Goal: Contribute content: Add original content to the website for others to see

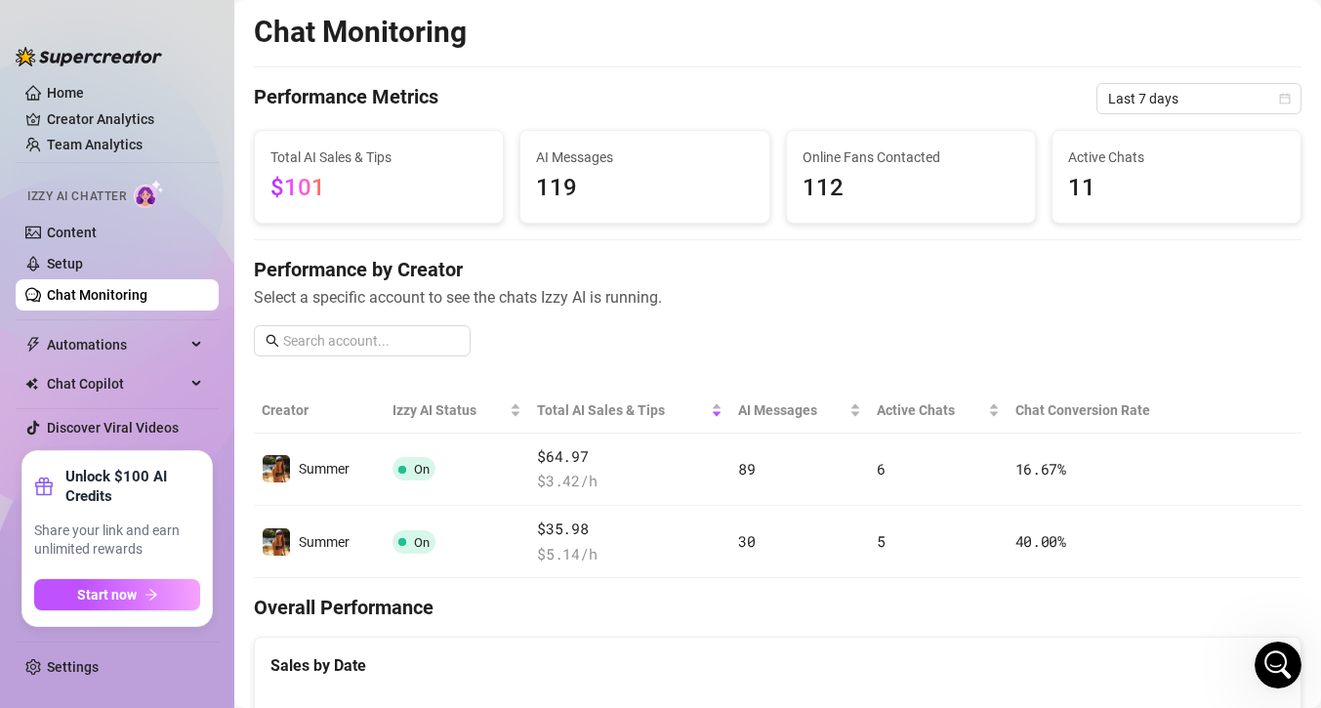
scroll to position [2044, 0]
click at [1281, 651] on icon "Open Intercom Messenger" at bounding box center [1275, 662] width 32 height 32
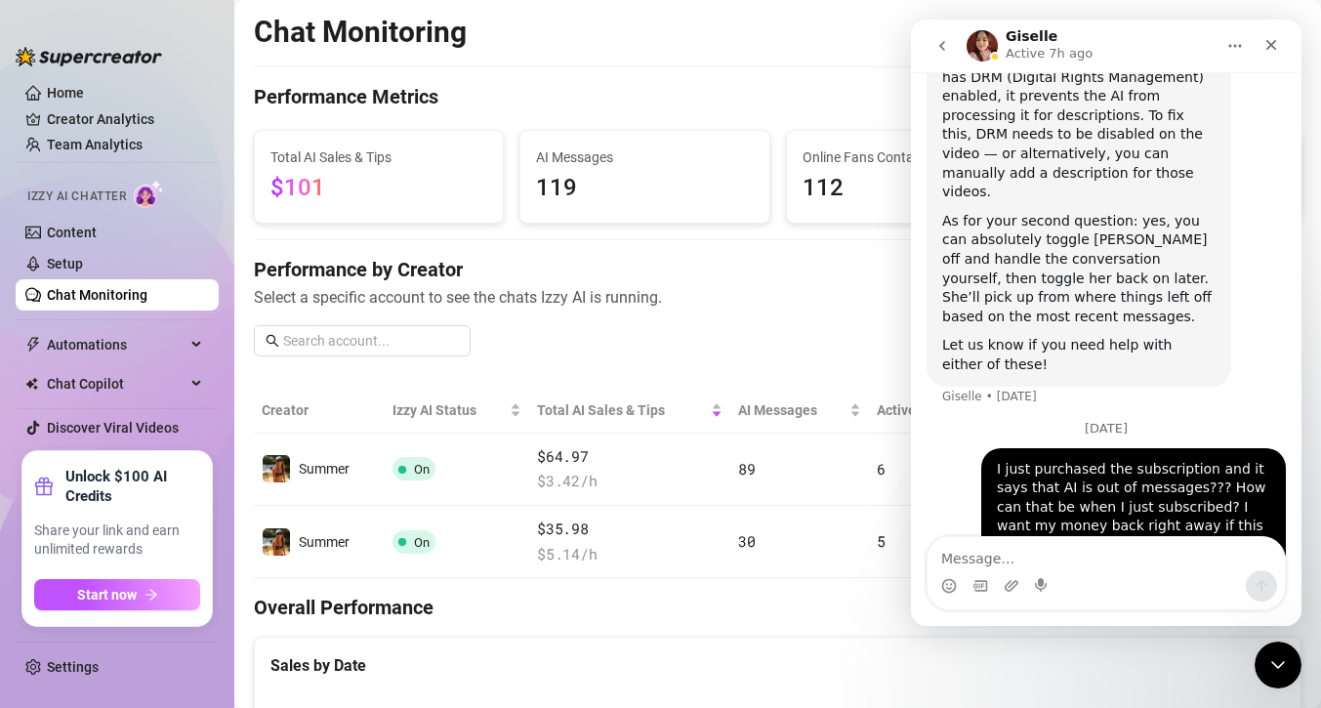
click at [1043, 557] on textarea "Message…" at bounding box center [1105, 553] width 357 height 33
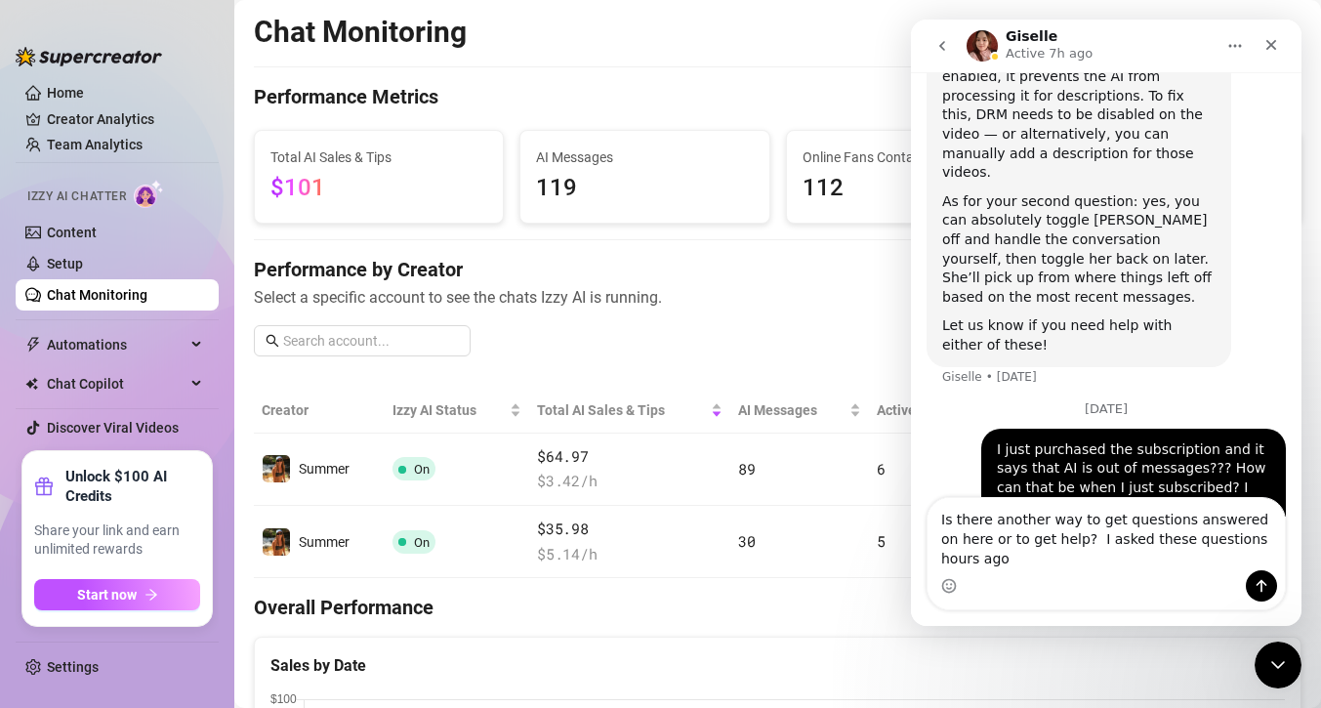
scroll to position [2083, 0]
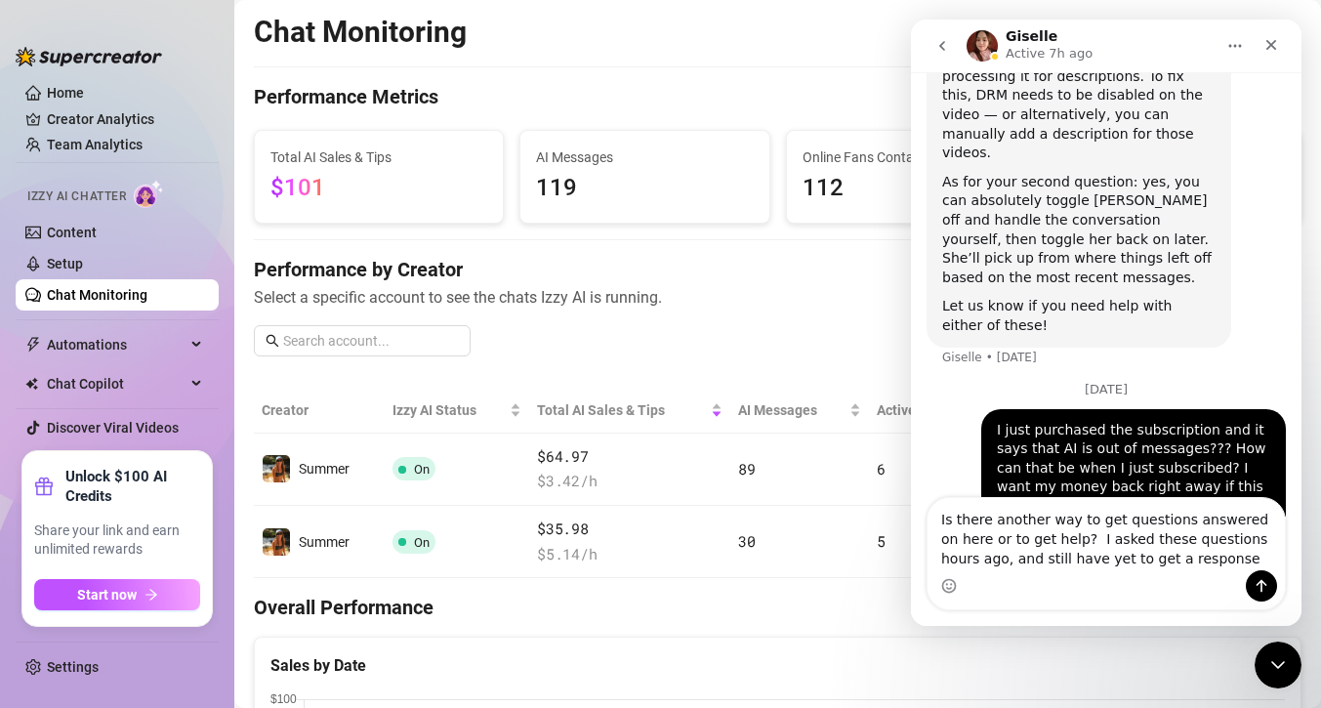
type textarea "Is there another way to get questions answered on here or to get help? I asked …"
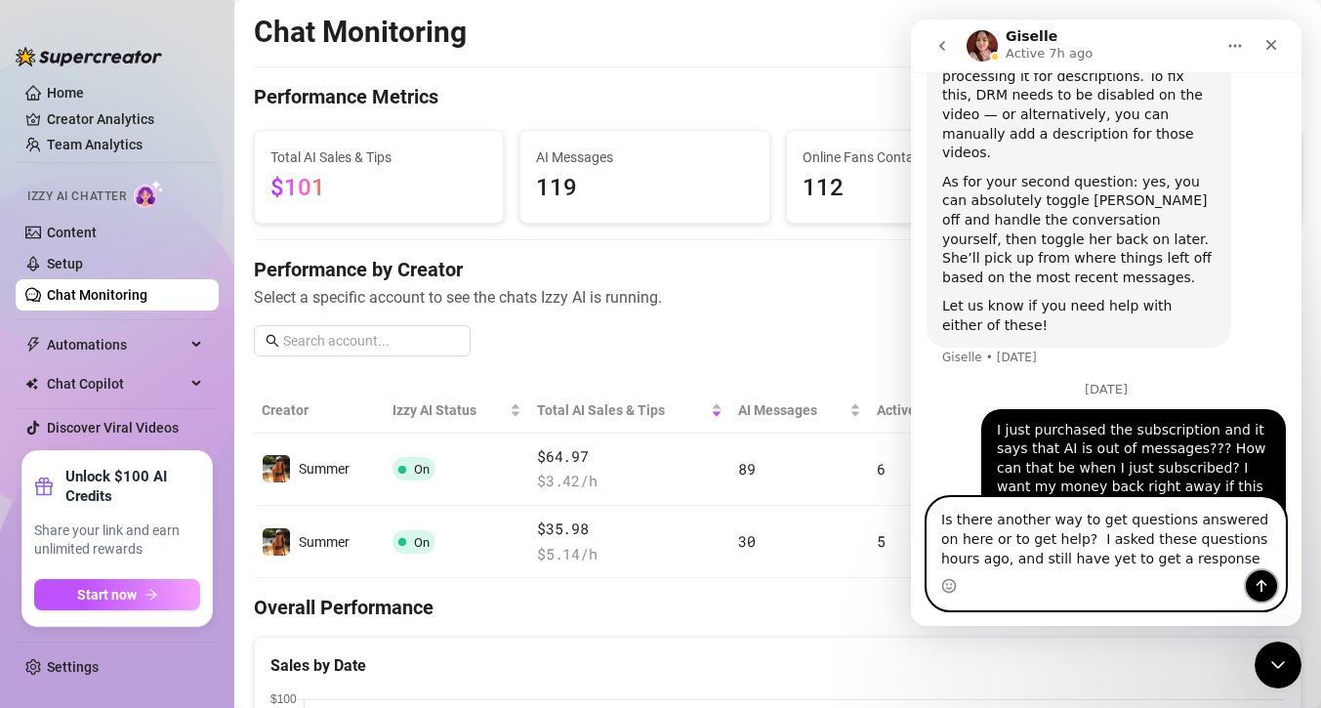
click at [1247, 581] on button "Send a message…" at bounding box center [1261, 585] width 31 height 31
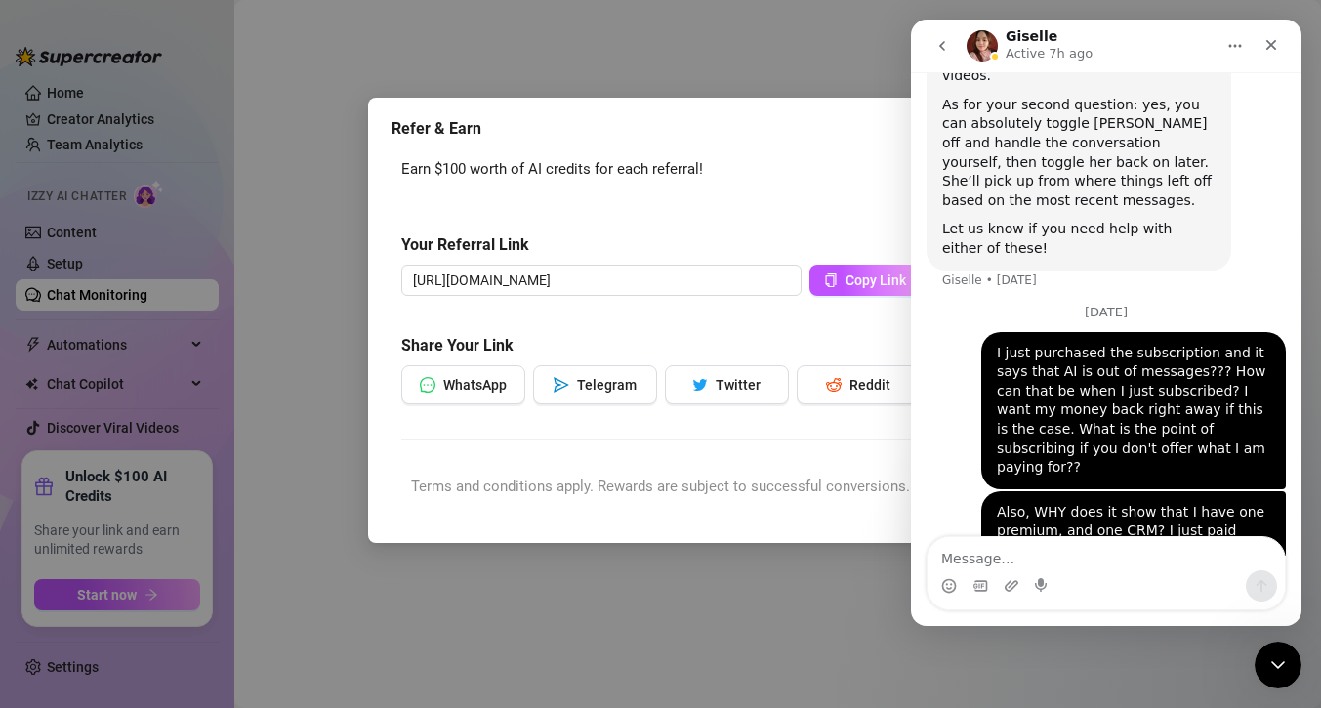
scroll to position [2160, 0]
click at [1271, 41] on icon "Close" at bounding box center [1271, 45] width 16 height 16
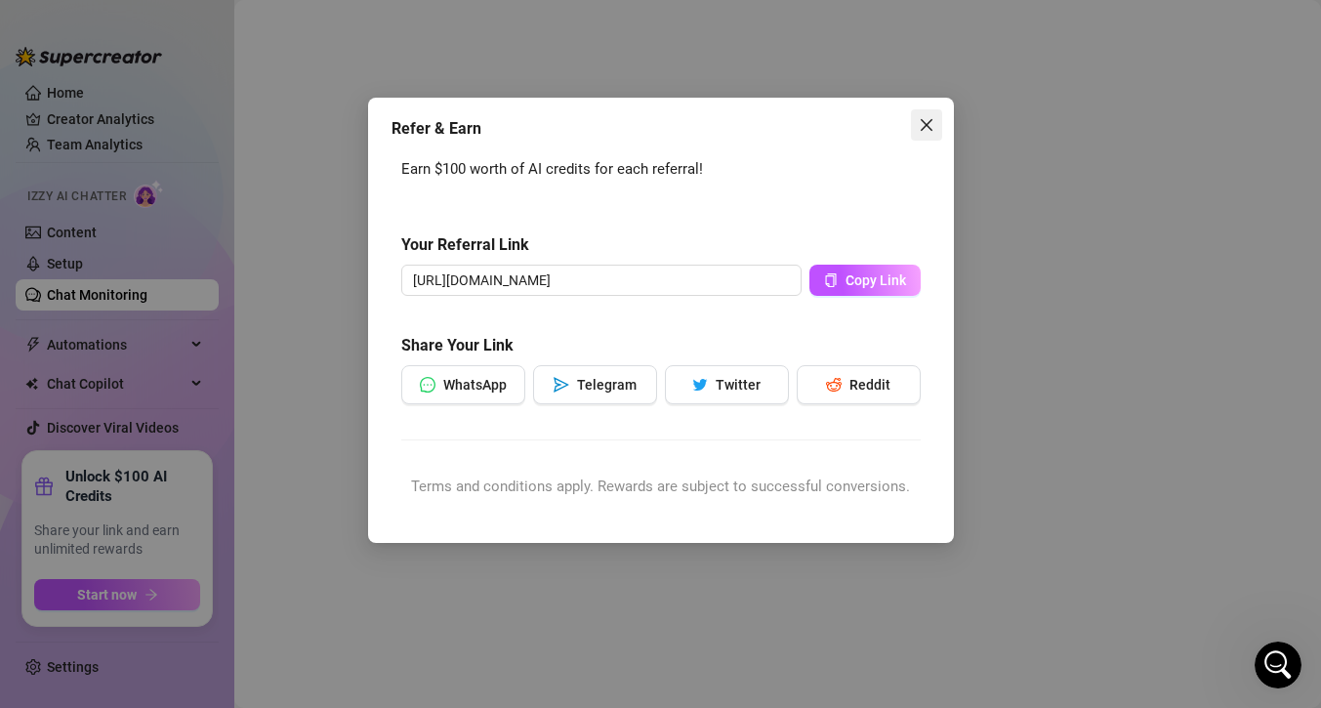
click at [925, 130] on icon "close" at bounding box center [927, 125] width 16 height 16
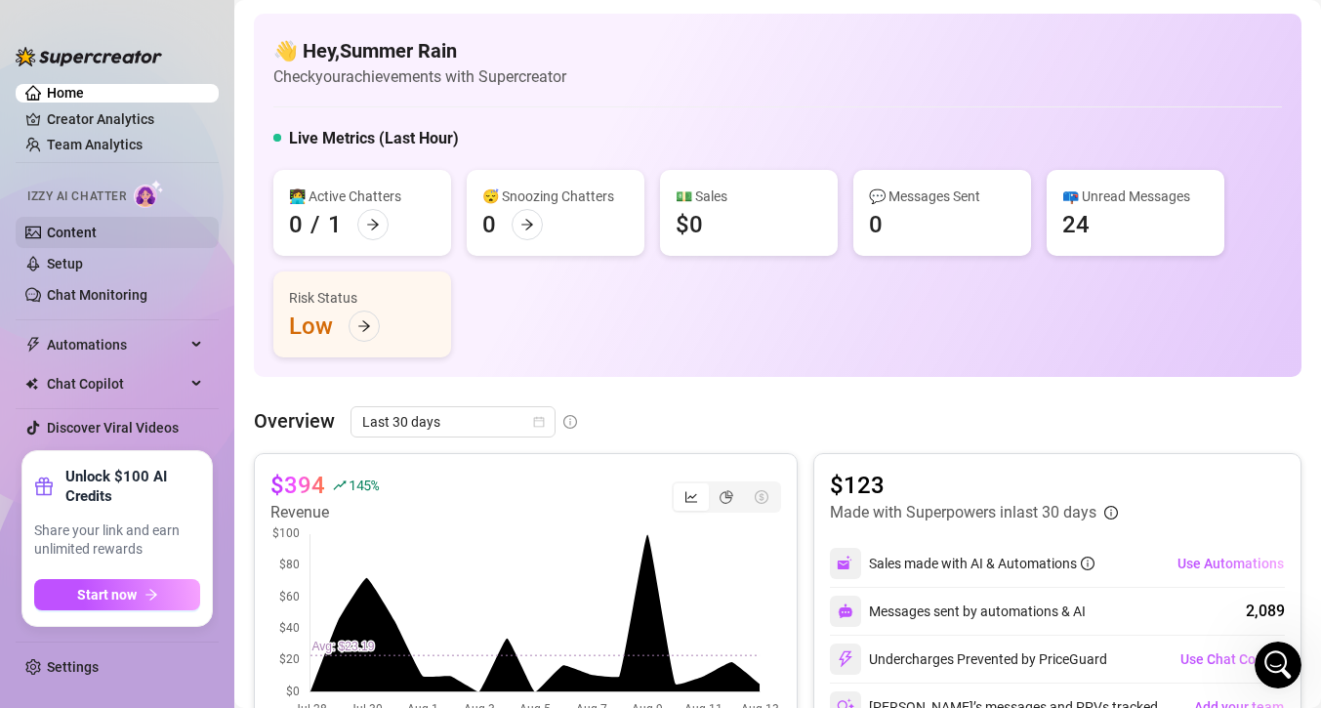
click at [67, 229] on link "Content" at bounding box center [72, 233] width 50 height 16
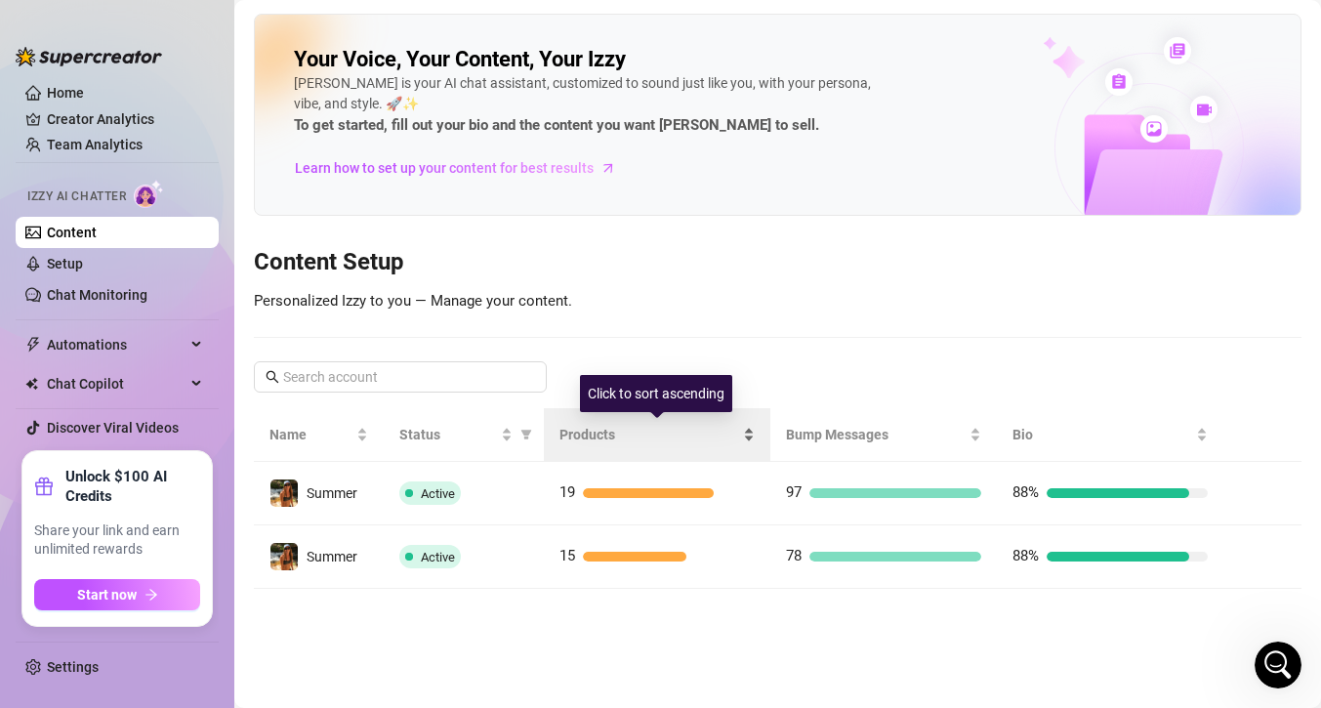
click at [593, 432] on span "Products" at bounding box center [649, 434] width 180 height 21
click at [605, 434] on span "Products" at bounding box center [649, 434] width 180 height 21
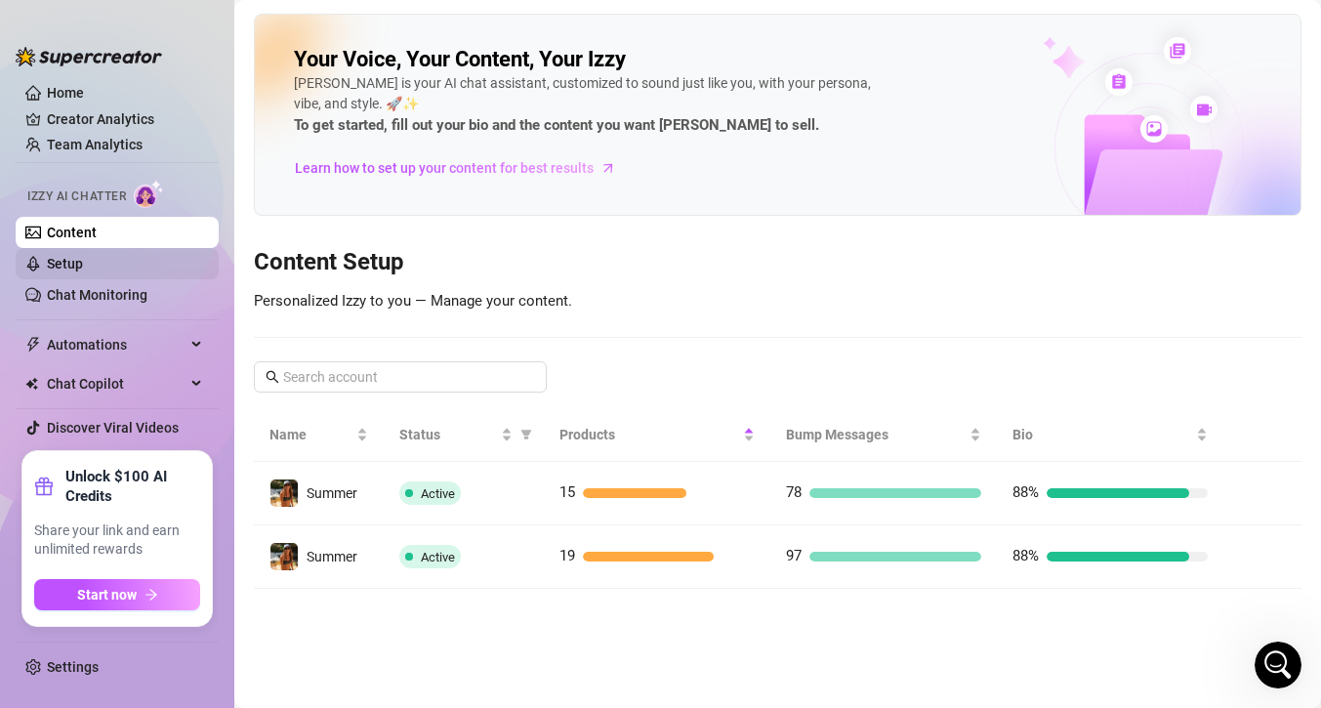
click at [83, 264] on link "Setup" at bounding box center [65, 264] width 36 height 16
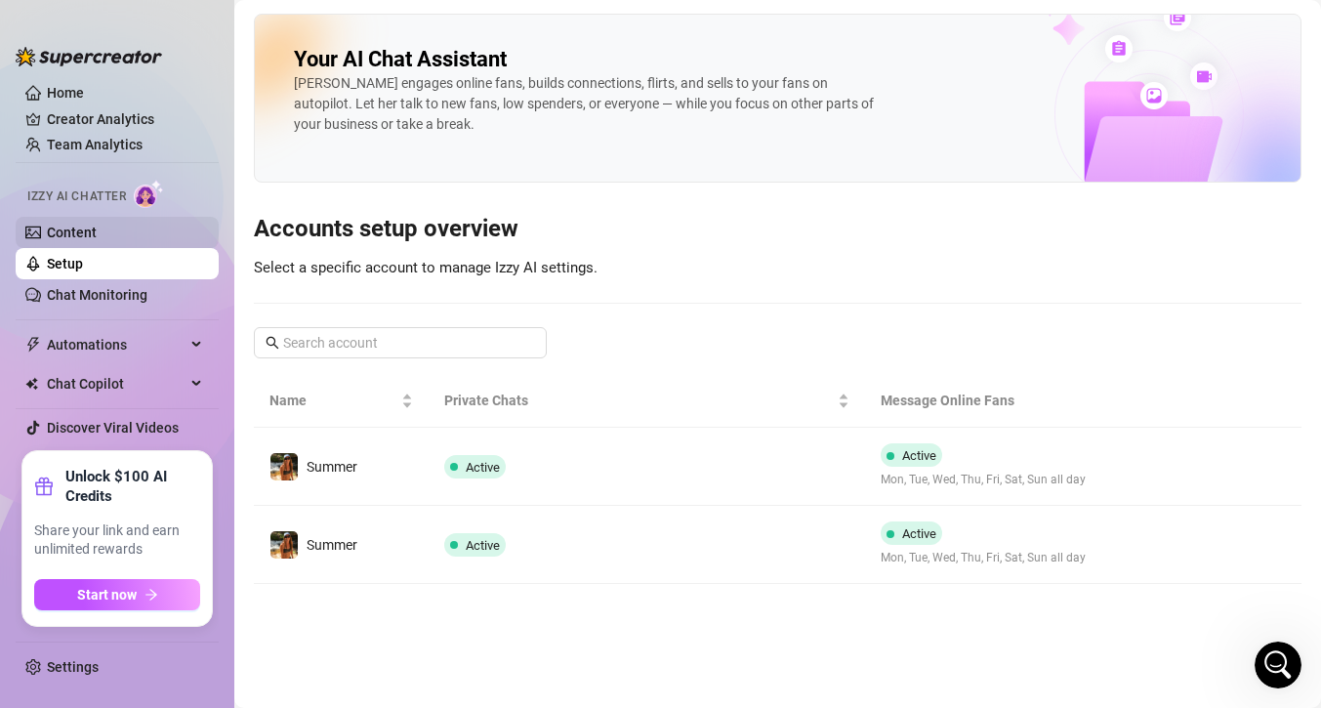
click at [79, 225] on link "Content" at bounding box center [72, 233] width 50 height 16
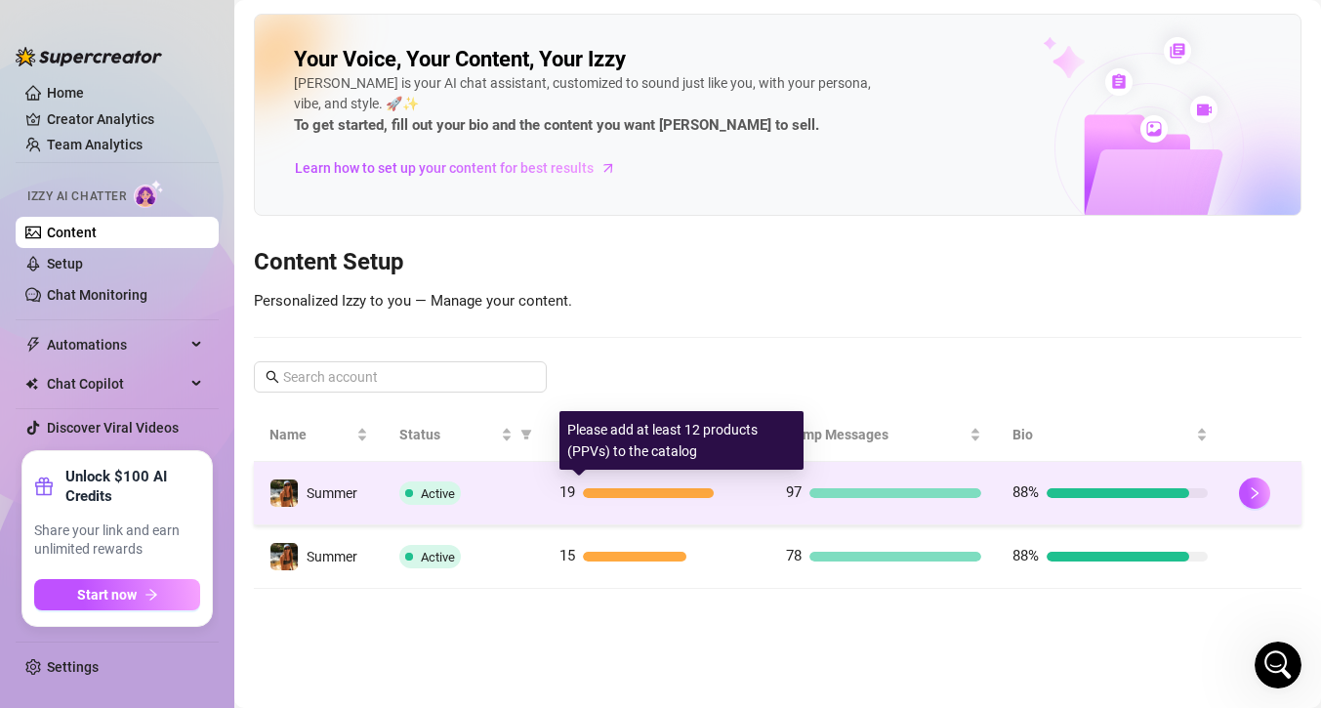
click at [642, 490] on div at bounding box center [648, 493] width 131 height 10
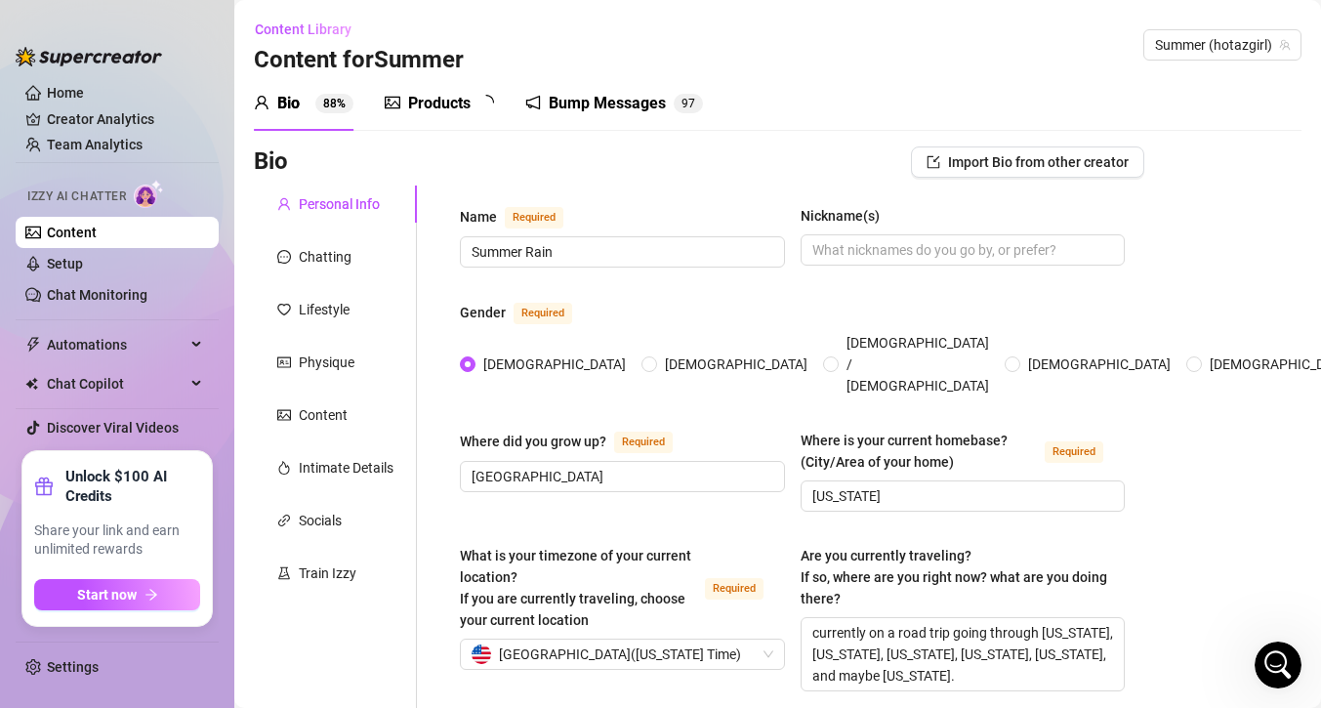
radio input "true"
type input "[DATE]"
click at [315, 414] on div "Content" at bounding box center [323, 414] width 49 height 21
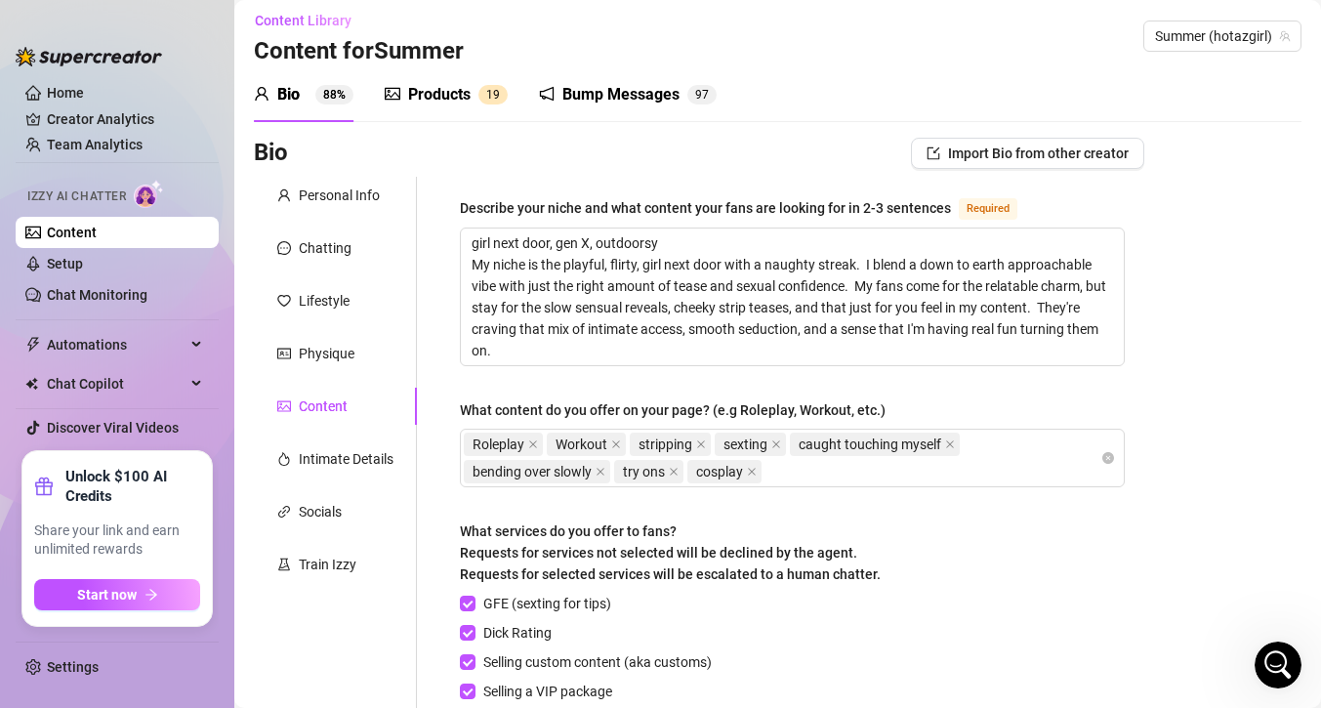
scroll to position [5, 0]
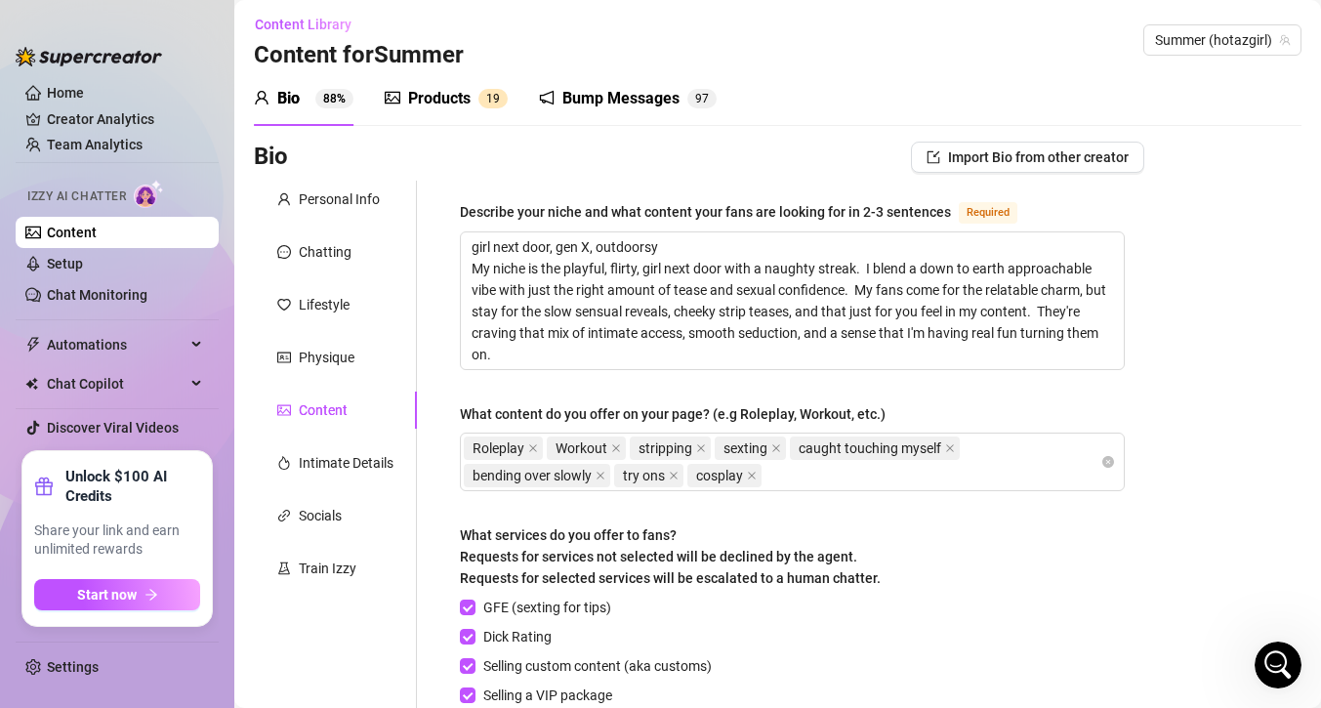
click at [425, 95] on div "Products" at bounding box center [439, 98] width 62 height 23
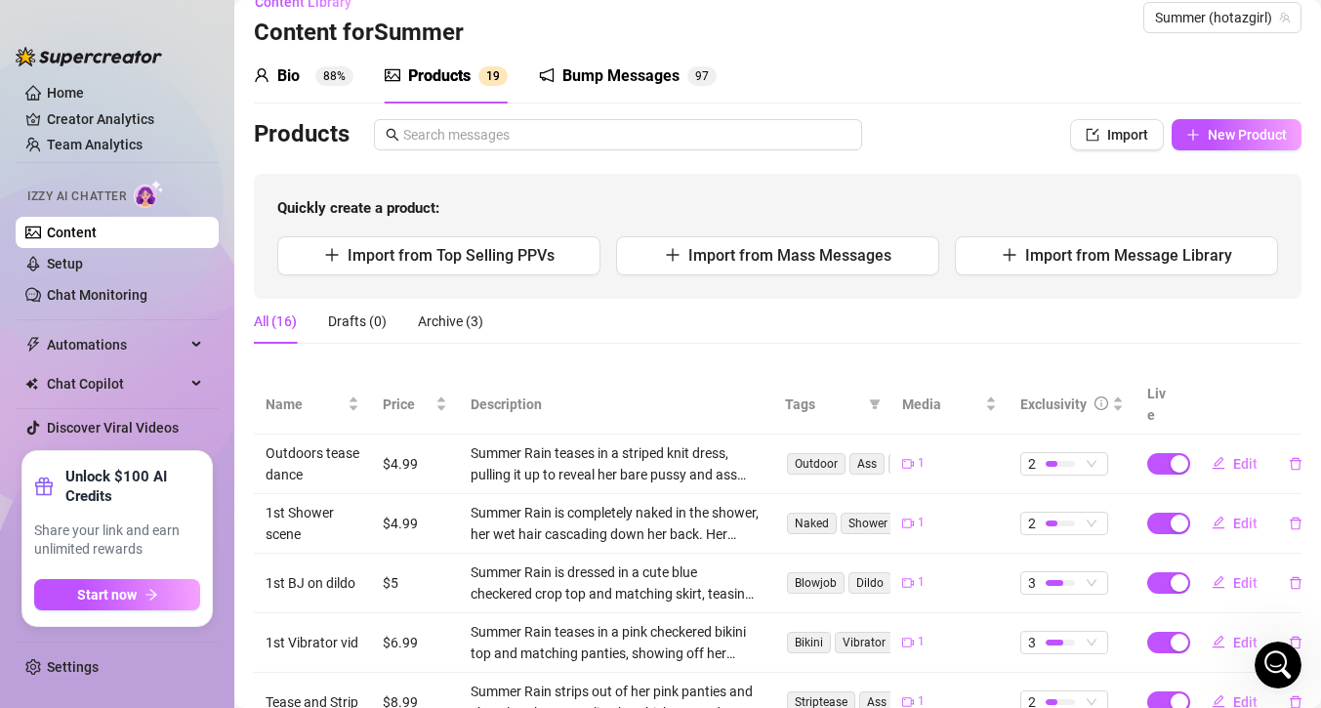
scroll to position [31, 0]
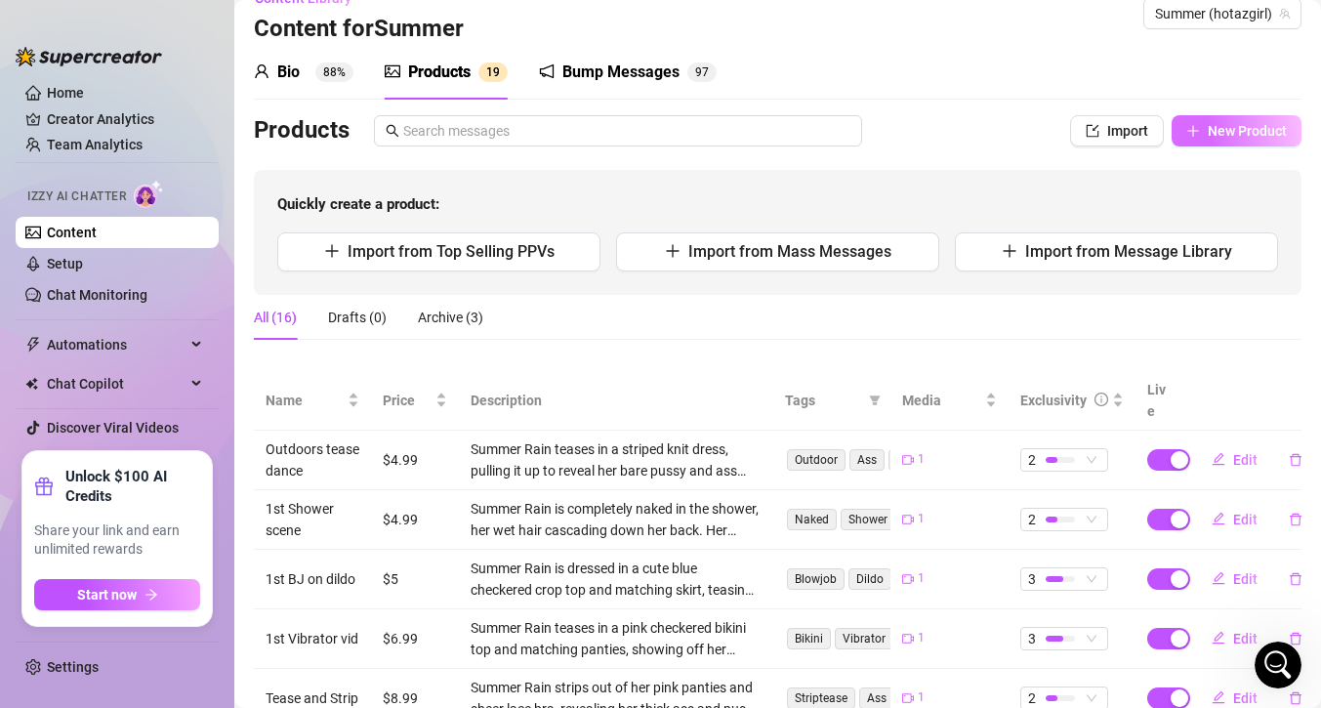
click at [1247, 123] on span "New Product" at bounding box center [1247, 131] width 79 height 16
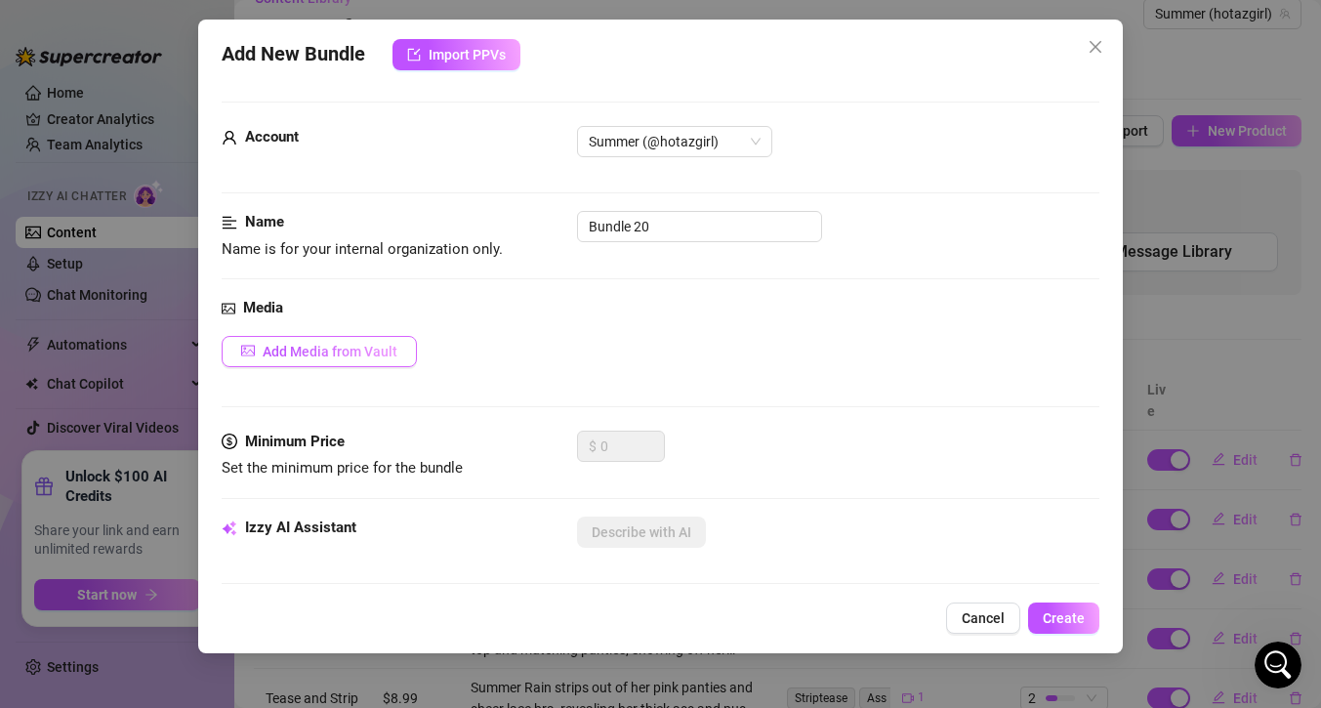
click at [391, 350] on span "Add Media from Vault" at bounding box center [330, 352] width 135 height 16
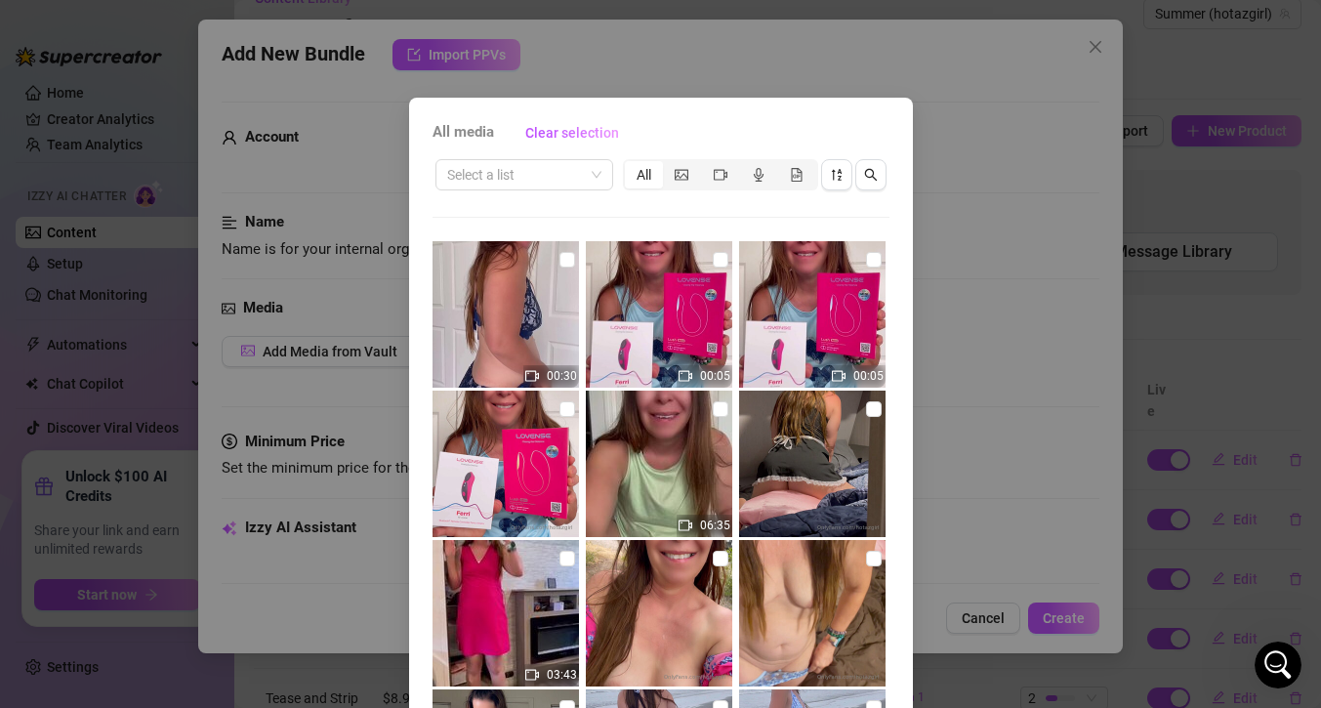
click at [350, 186] on div "All media Clear selection Select a list All 00:30 00:05 00:05 06:35 03:43 00:06…" at bounding box center [660, 354] width 1321 height 708
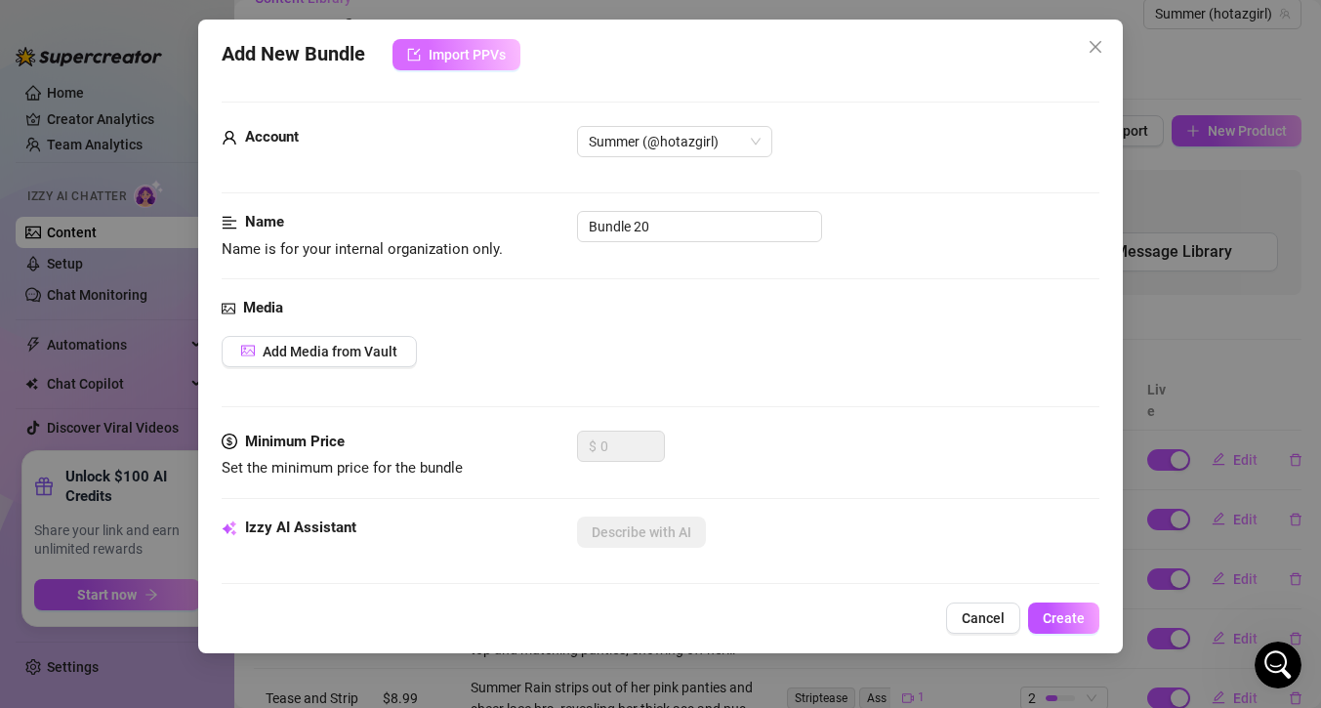
click at [483, 66] on button "Import PPVs" at bounding box center [456, 54] width 128 height 31
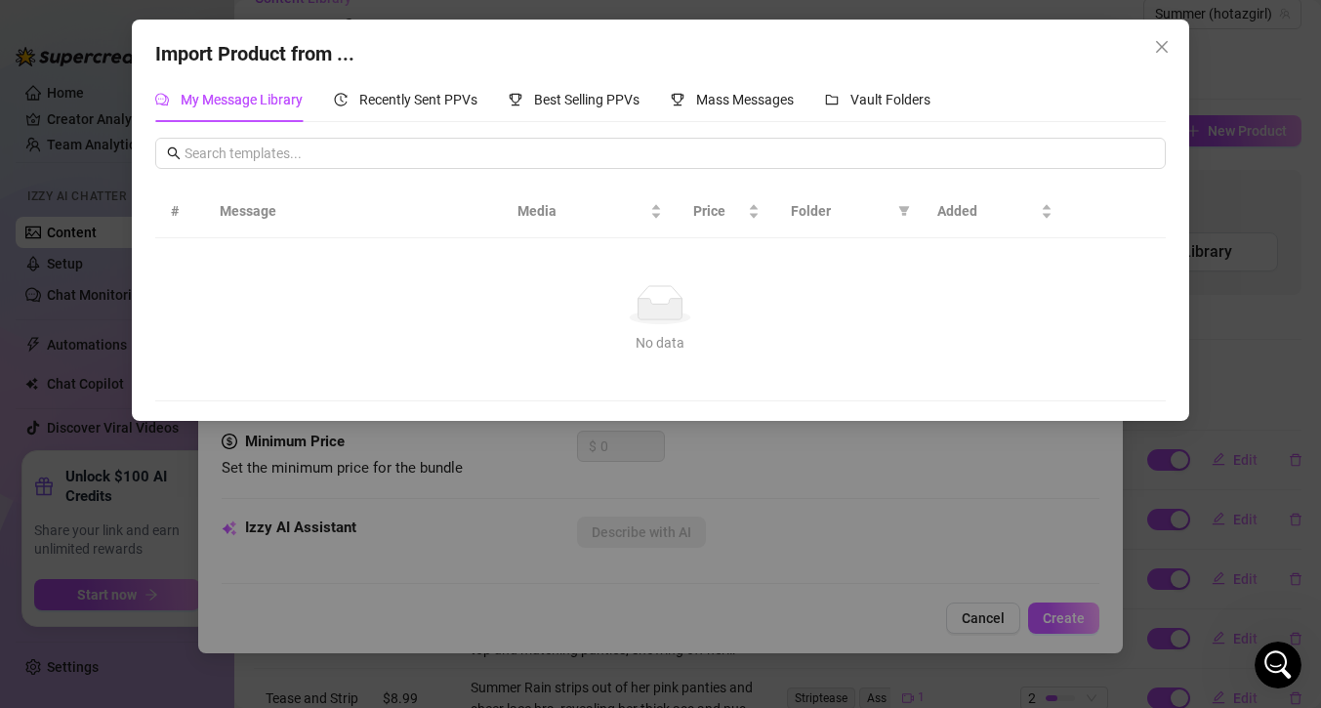
click at [1273, 163] on div "Import Product from ... My Message Library Recently Sent PPVs Best Selling PPVs…" at bounding box center [660, 354] width 1321 height 708
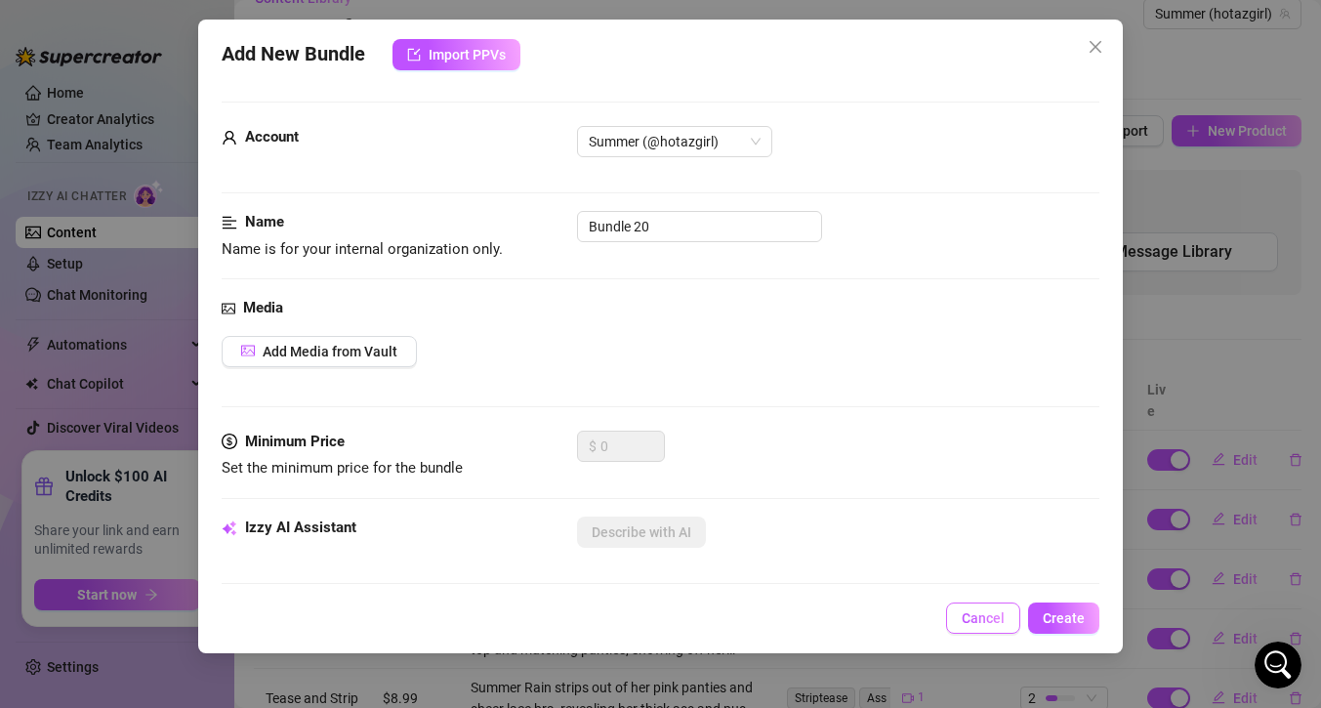
click at [977, 615] on span "Cancel" at bounding box center [983, 618] width 43 height 16
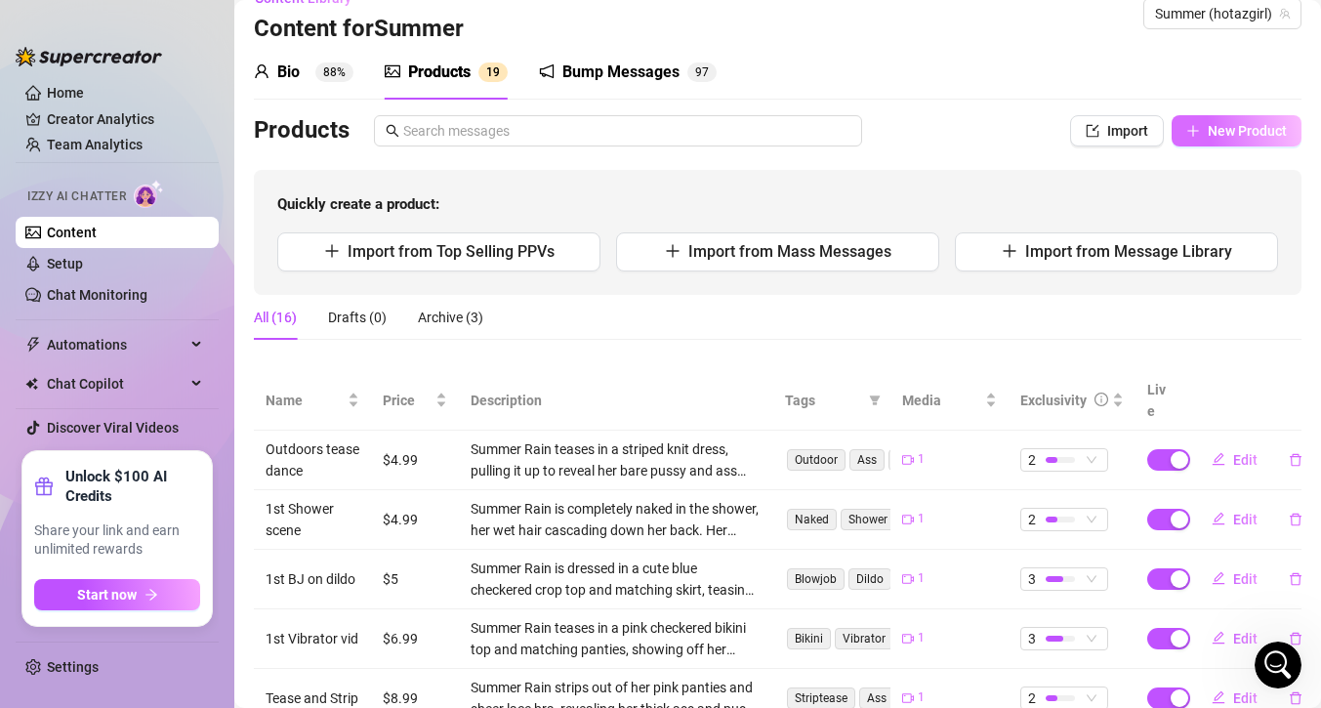
click at [1213, 128] on span "New Product" at bounding box center [1247, 131] width 79 height 16
type textarea "Type your message here..."
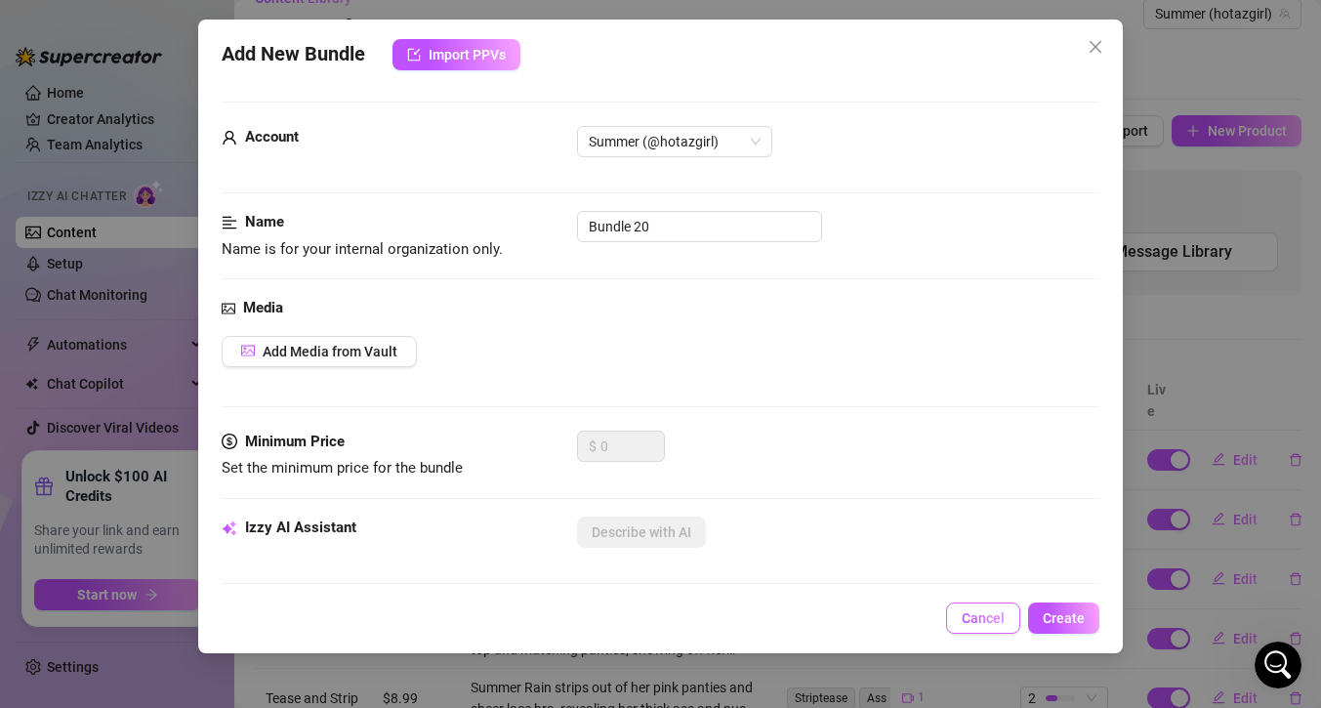
click at [982, 619] on span "Cancel" at bounding box center [983, 618] width 43 height 16
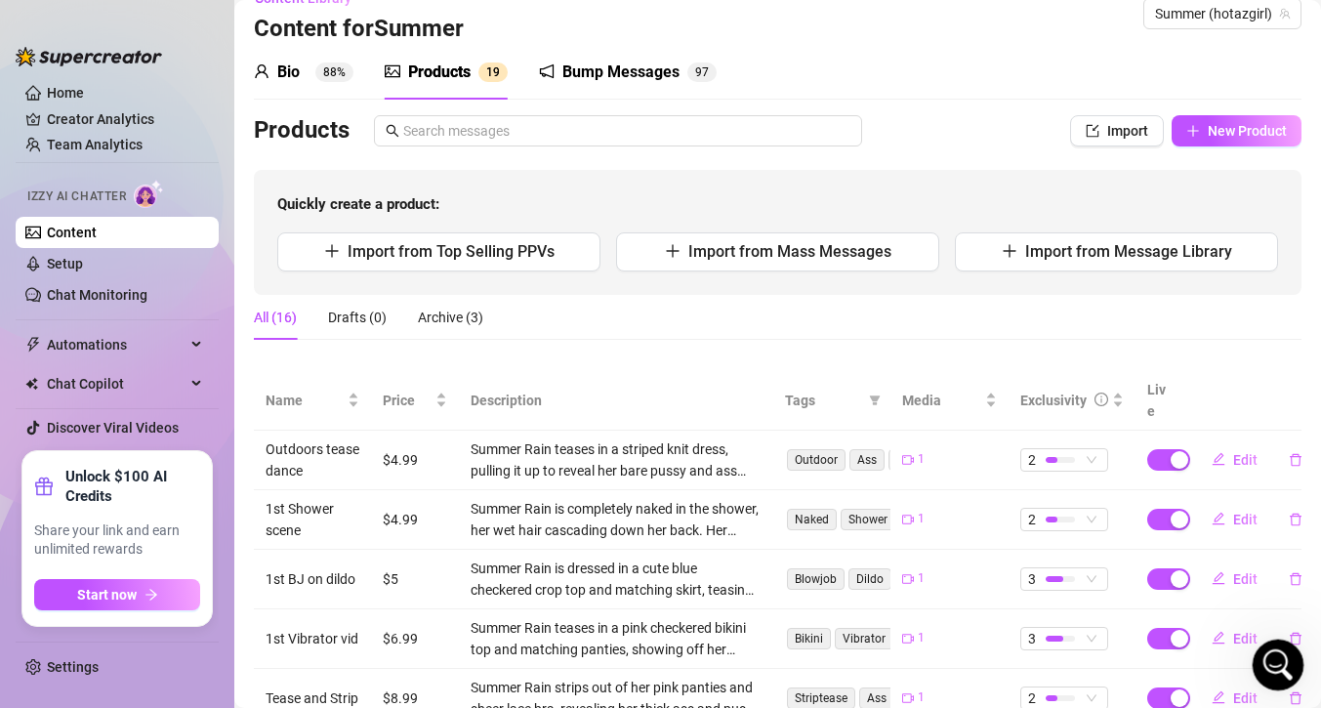
click at [1273, 666] on icon "Open Intercom Messenger" at bounding box center [1275, 662] width 32 height 32
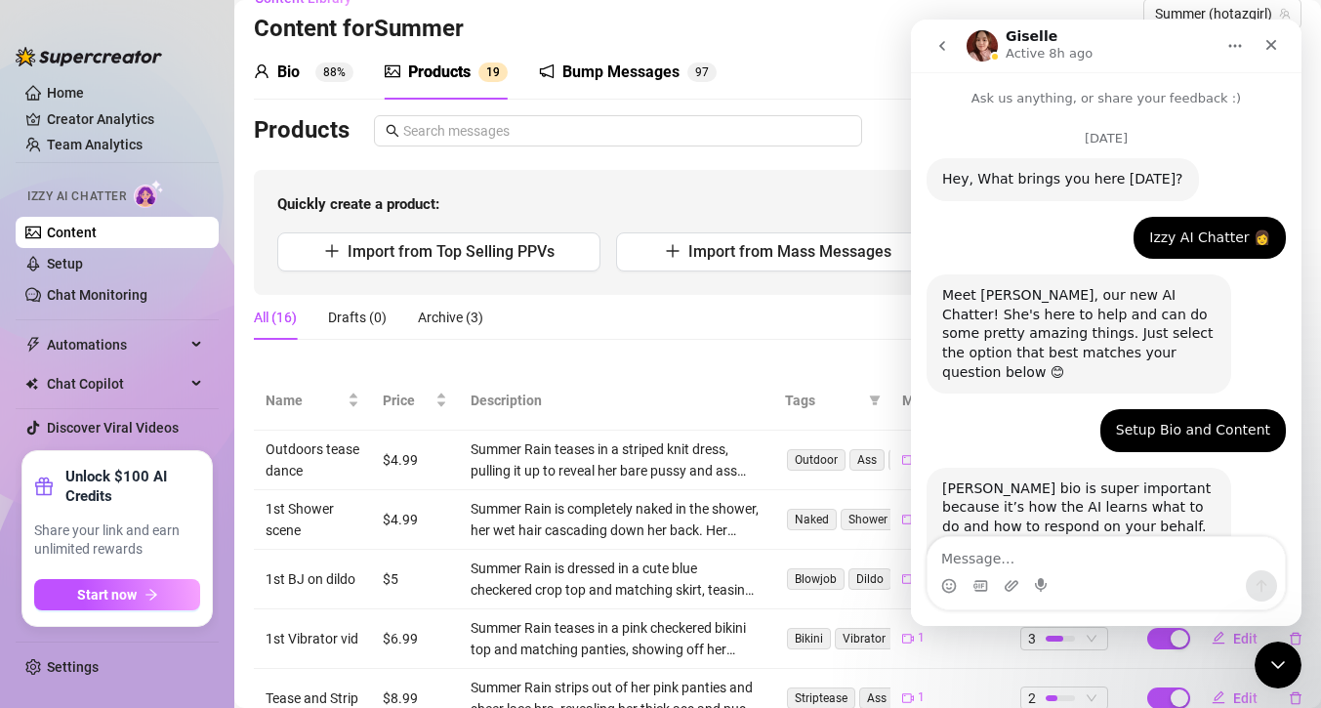
scroll to position [2160, 0]
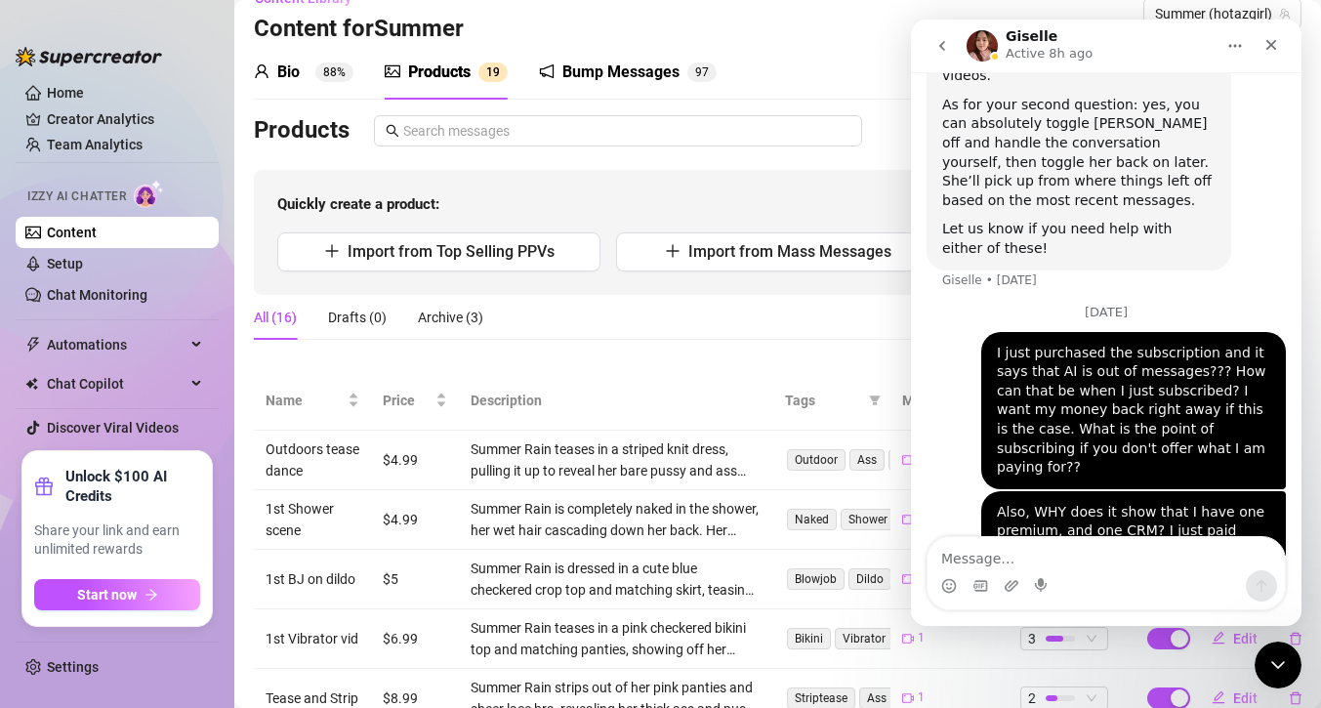
click at [943, 47] on icon "go back" at bounding box center [942, 46] width 16 height 16
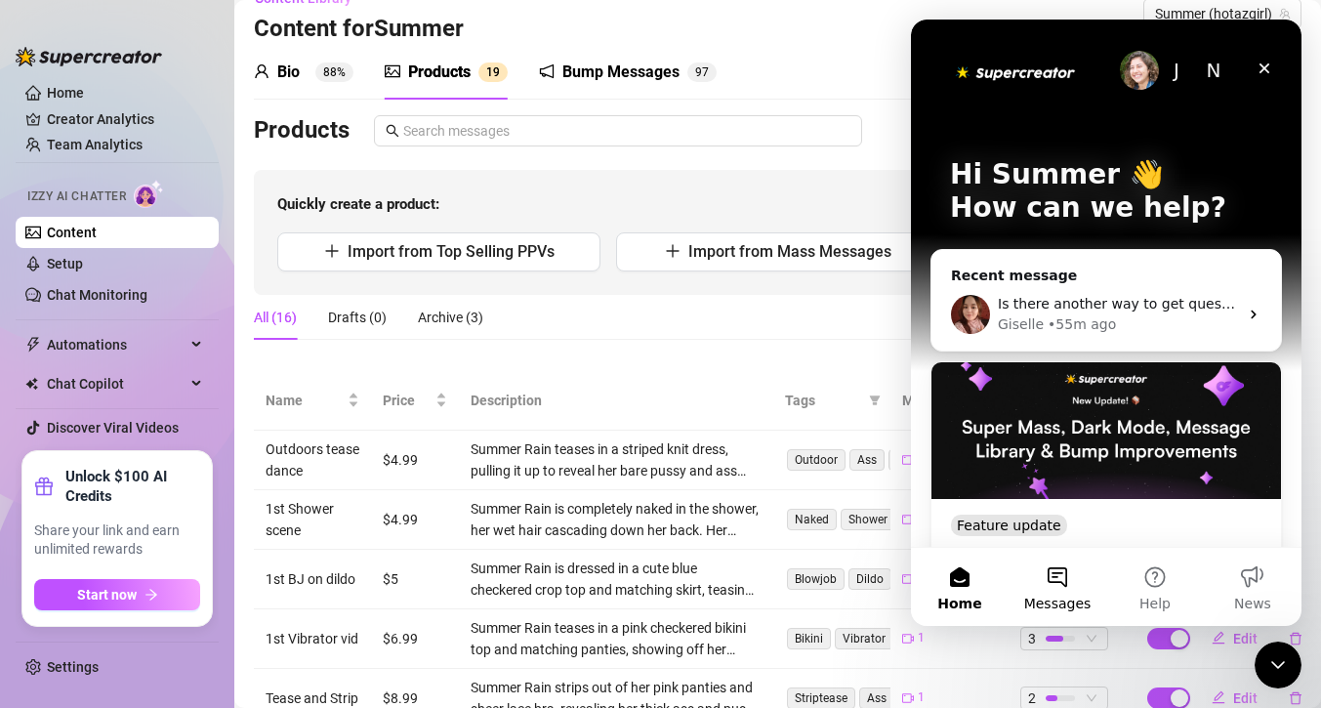
click at [1043, 566] on button "Messages" at bounding box center [1057, 587] width 98 height 78
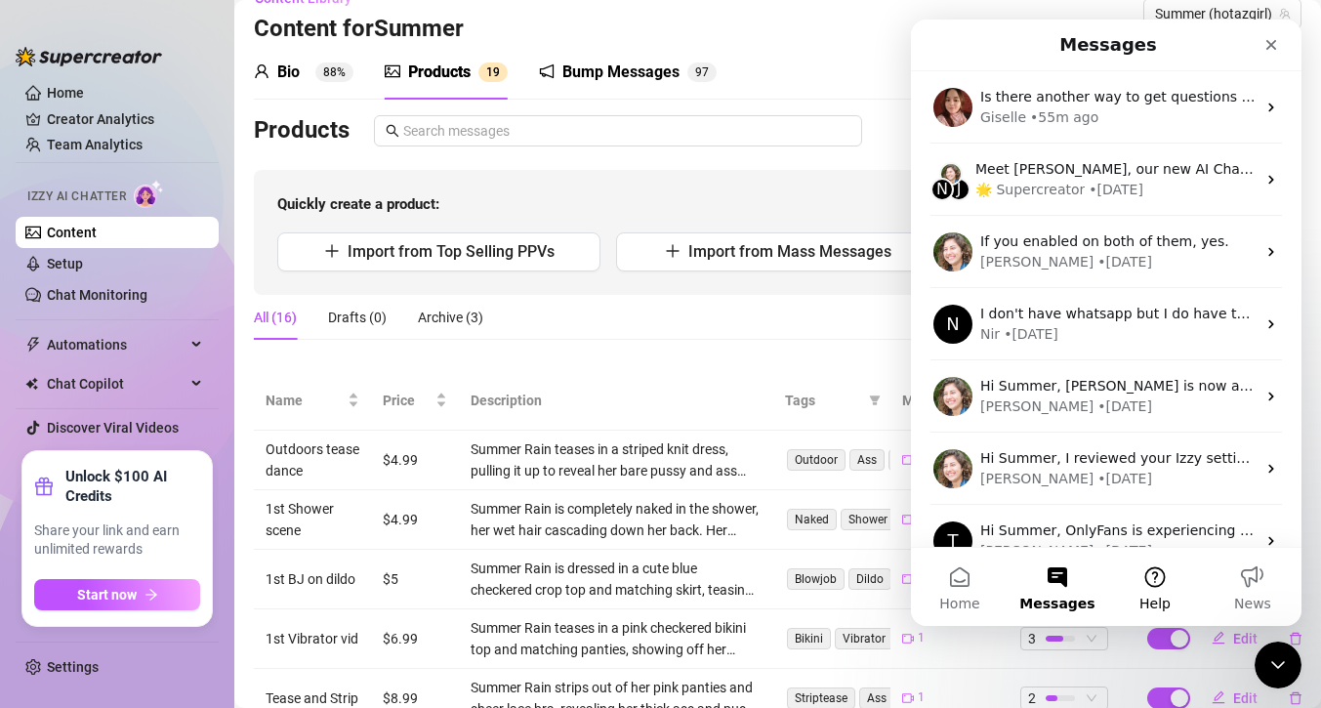
click at [1159, 573] on button "Help" at bounding box center [1155, 587] width 98 height 78
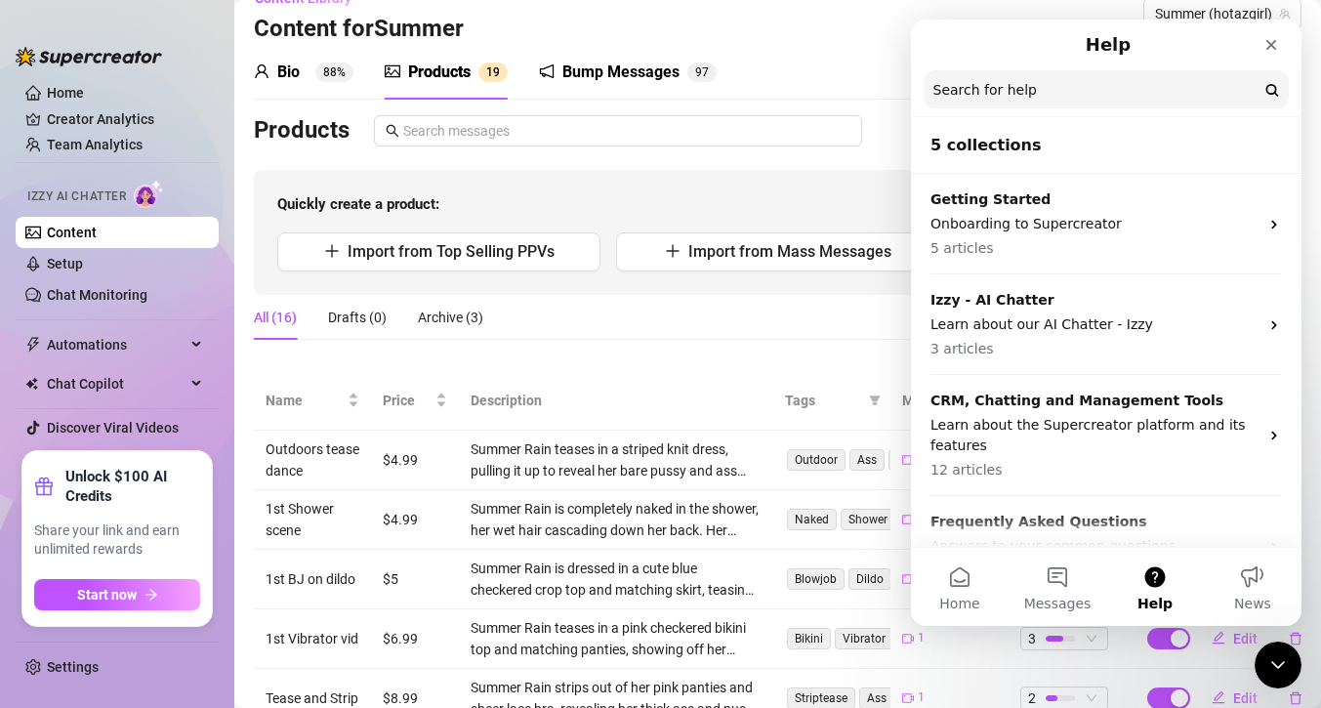
click at [1041, 106] on input "Search for help" at bounding box center [1106, 89] width 365 height 38
